Goal: Transaction & Acquisition: Subscribe to service/newsletter

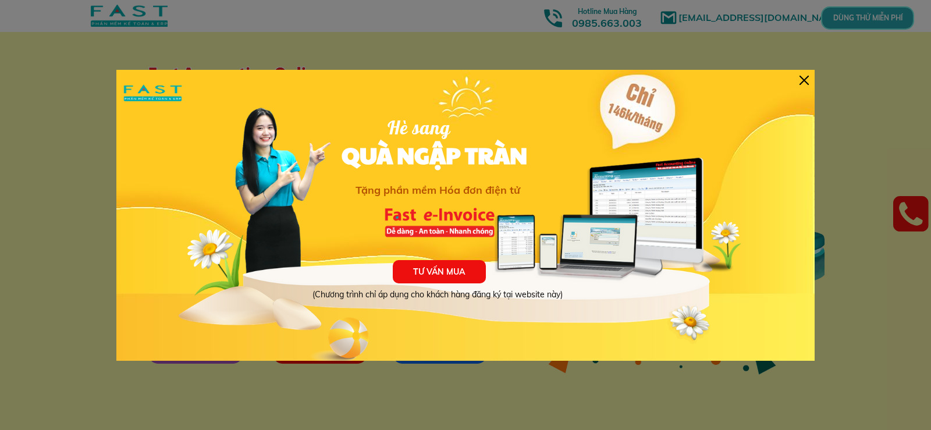
click at [806, 79] on div at bounding box center [803, 80] width 9 height 9
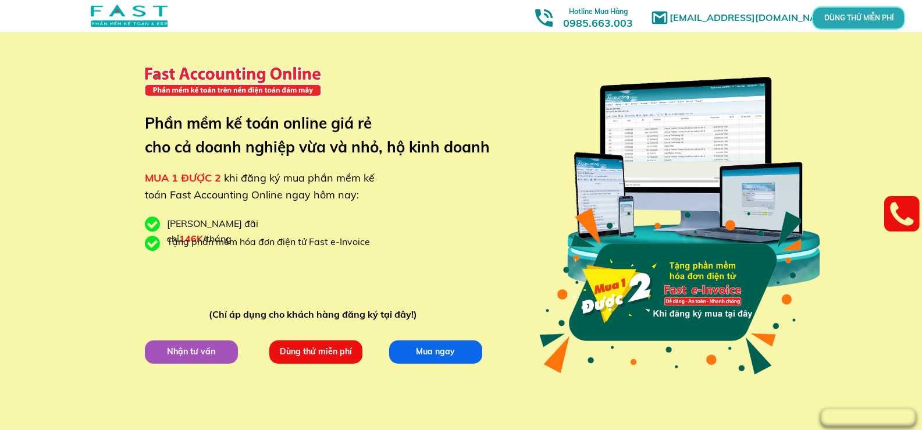
click at [313, 354] on p "Dùng thử miễn phí" at bounding box center [315, 351] width 93 height 23
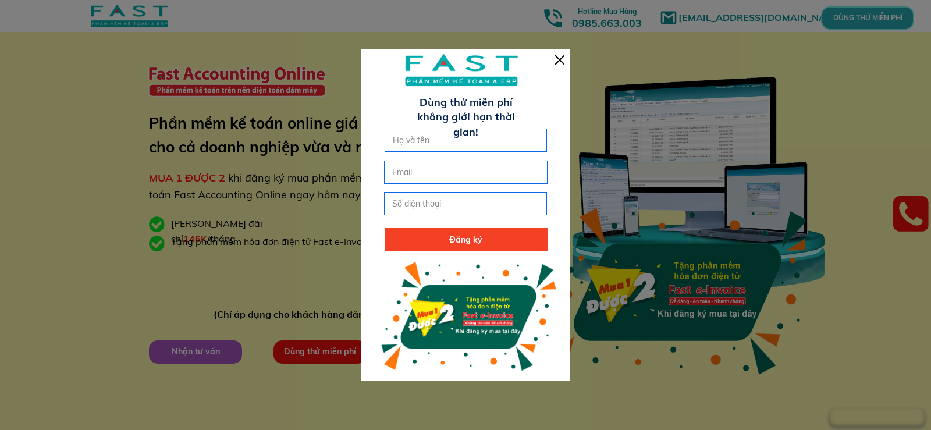
click at [558, 62] on div at bounding box center [559, 59] width 9 height 9
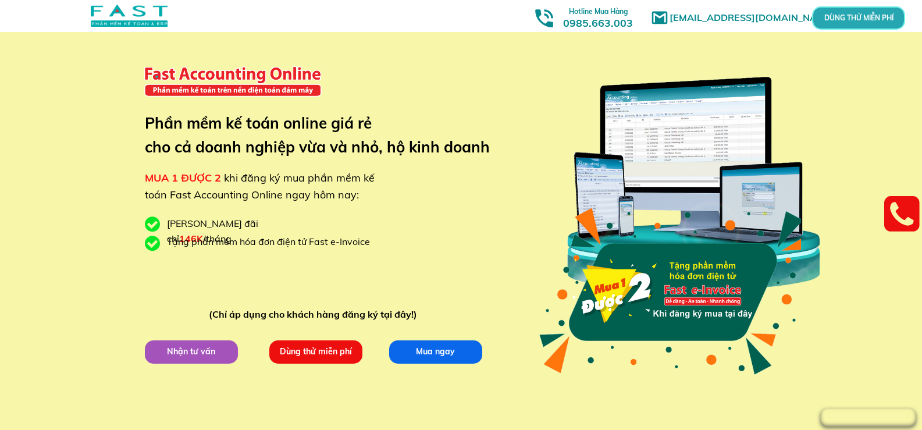
click at [319, 356] on p "Dùng thử miễn phí" at bounding box center [315, 351] width 93 height 23
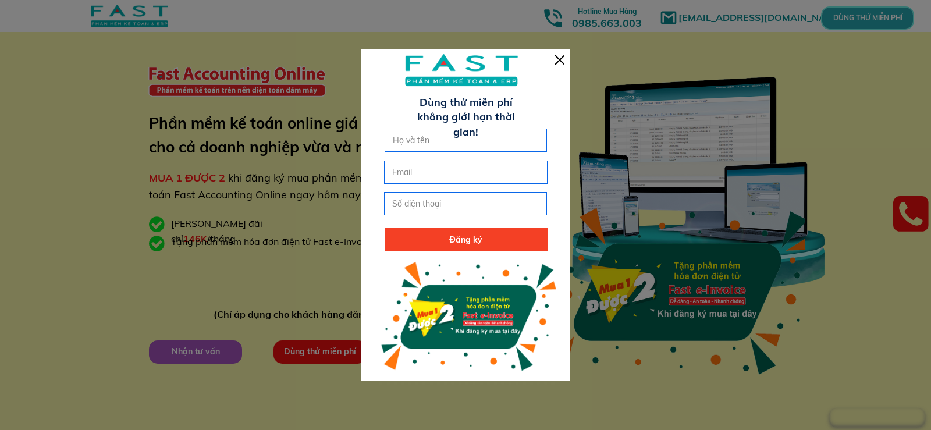
click at [446, 148] on input "text" at bounding box center [466, 140] width 152 height 22
type input "Lã Việt Đức"
click at [425, 180] on input "email" at bounding box center [465, 172] width 152 height 22
type input "[EMAIL_ADDRESS][DOMAIN_NAME]"
type input "0986035746"
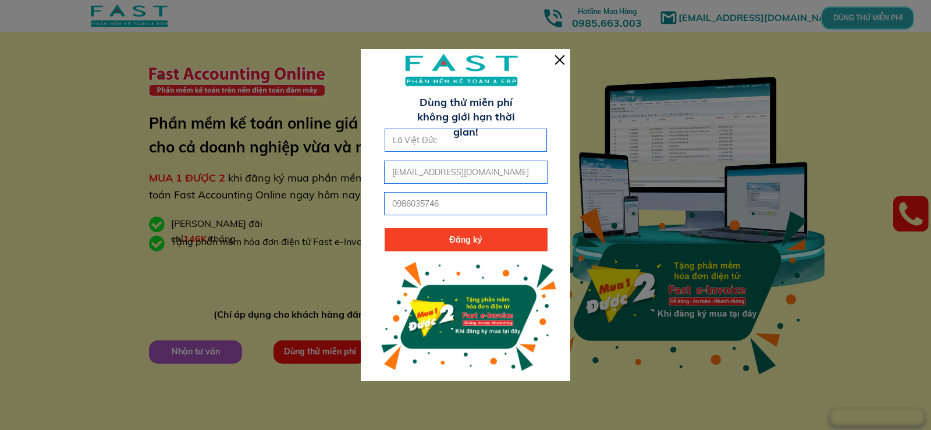
click at [456, 241] on p "Đăng ký" at bounding box center [466, 239] width 163 height 23
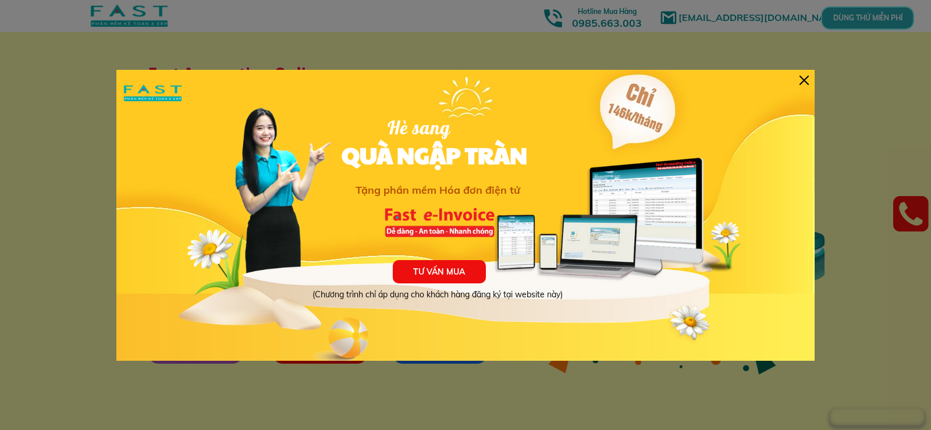
click at [804, 79] on div at bounding box center [803, 80] width 9 height 9
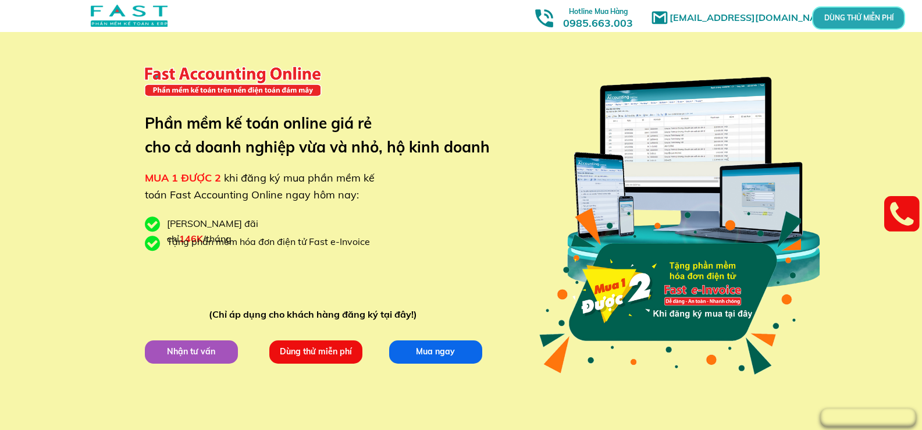
click at [423, 355] on p "Mua ngay" at bounding box center [435, 351] width 93 height 23
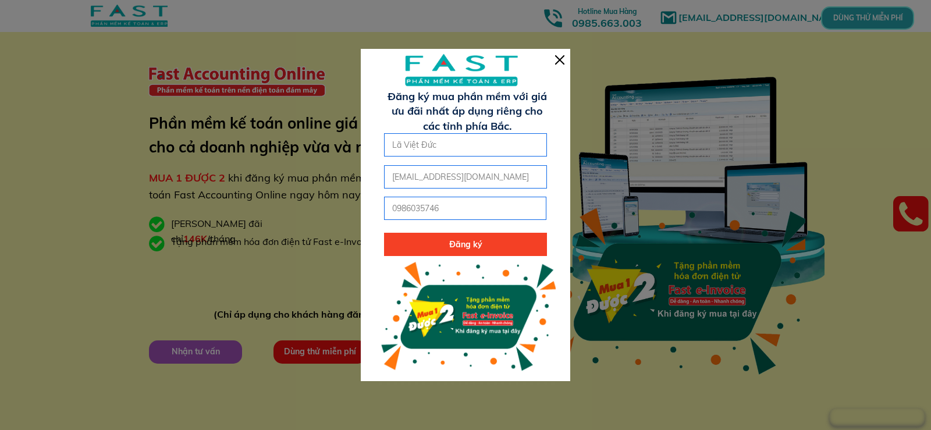
click at [558, 62] on div at bounding box center [559, 59] width 9 height 9
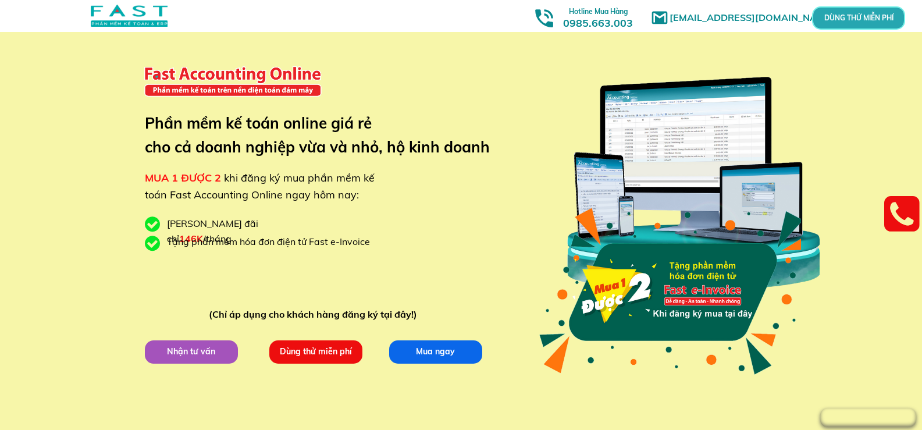
click at [873, 15] on p "DÙNG THỬ MIỄN PHÍ" at bounding box center [859, 18] width 28 height 6
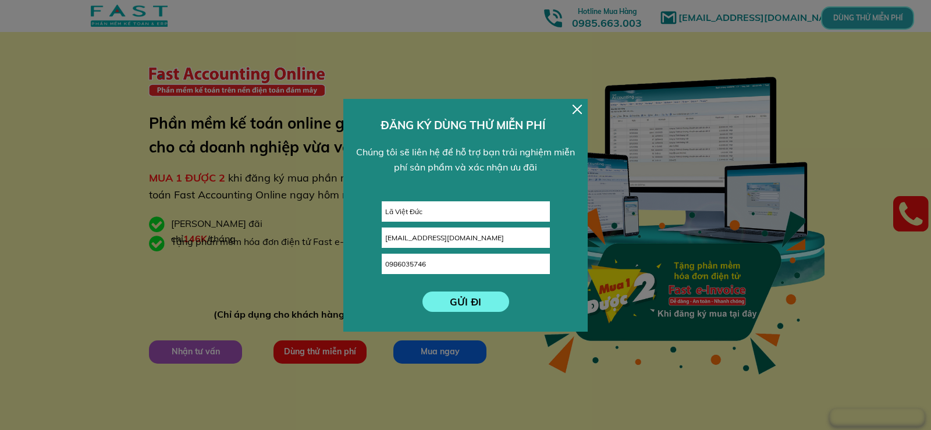
click at [466, 305] on p "GỬI ĐI" at bounding box center [465, 301] width 87 height 20
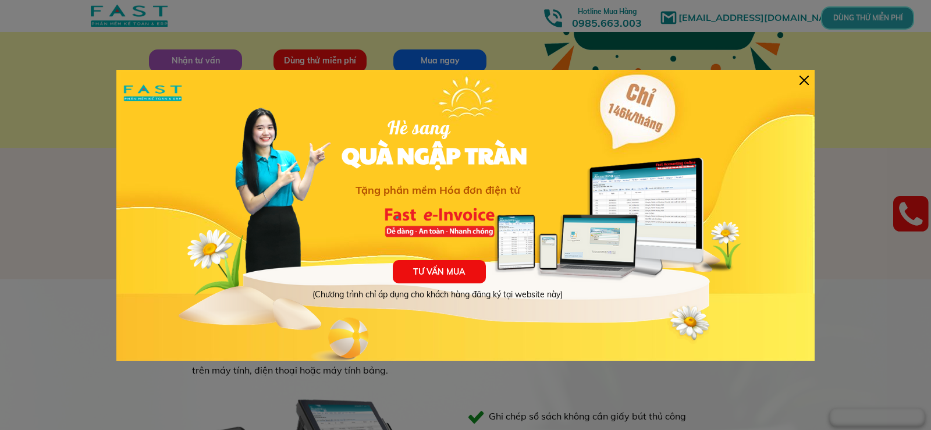
click at [800, 80] on div at bounding box center [803, 80] width 9 height 9
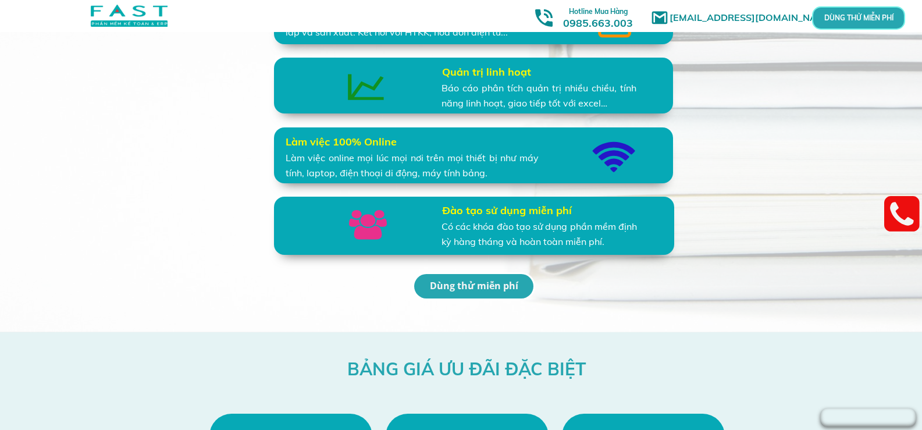
scroll to position [2967, 0]
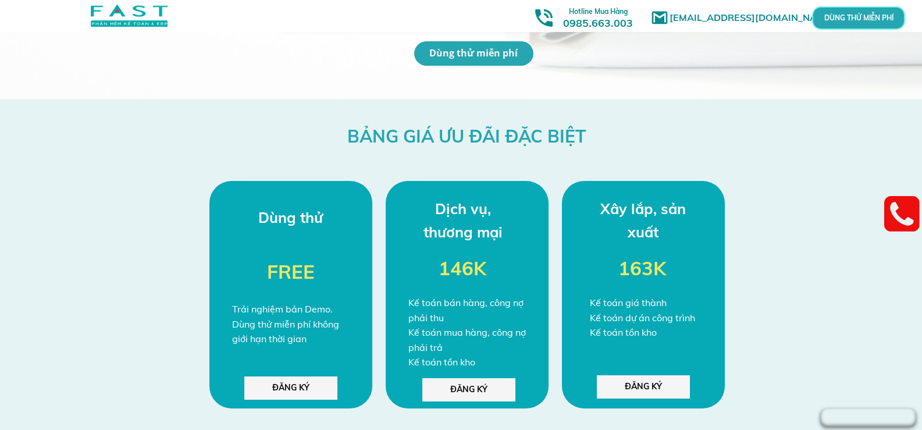
click at [296, 393] on p "ĐĂNG KÝ" at bounding box center [290, 387] width 93 height 23
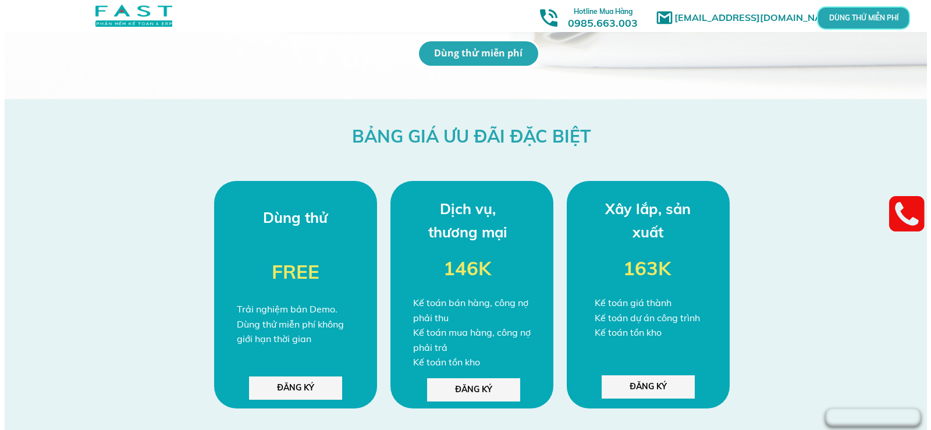
scroll to position [0, 0]
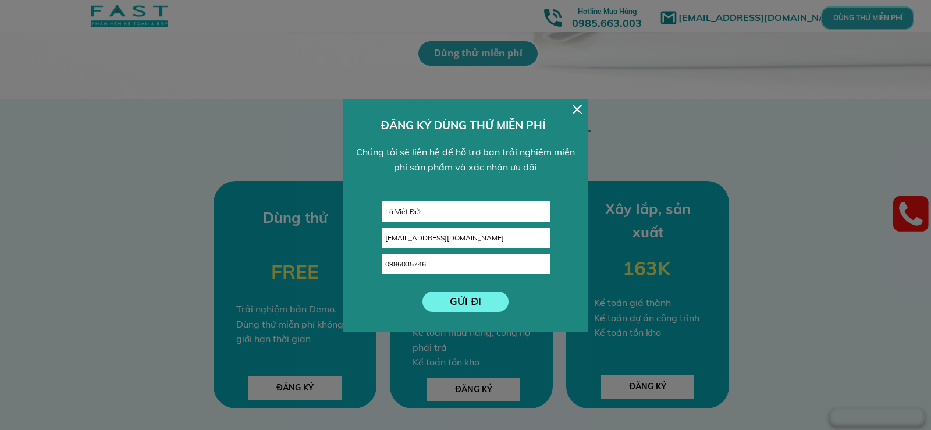
click at [482, 304] on p "GỬI ĐI" at bounding box center [465, 301] width 87 height 20
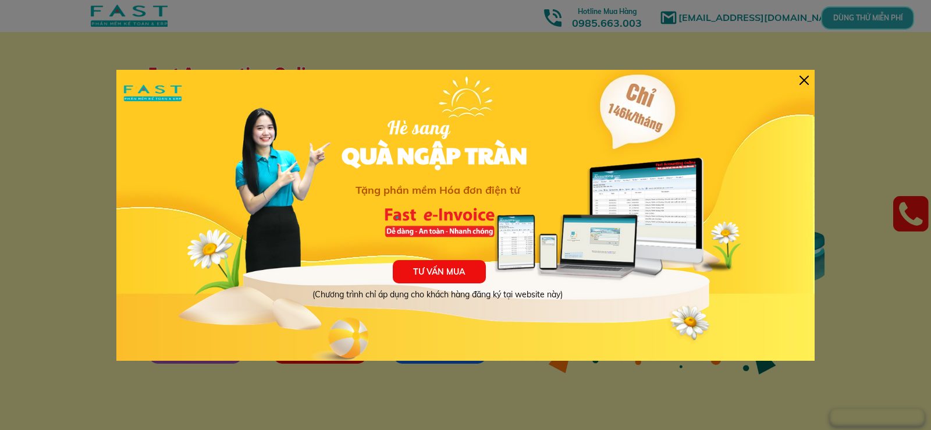
click at [807, 76] on div at bounding box center [803, 80] width 9 height 9
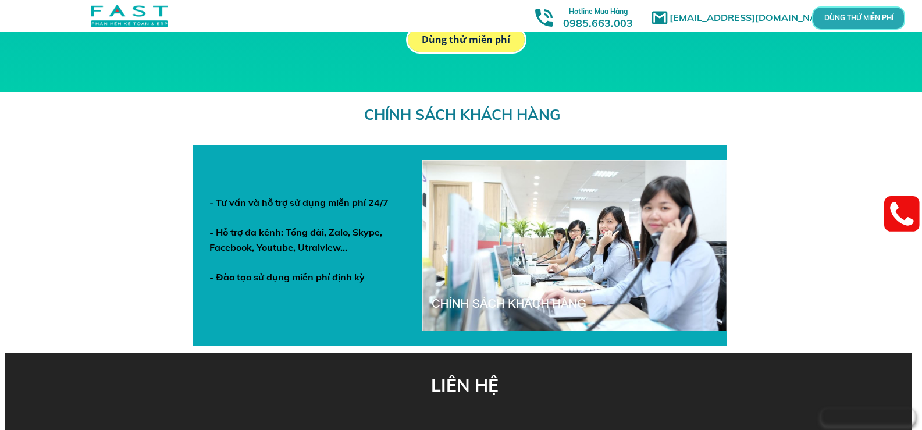
scroll to position [4126, 0]
